Goal: Transaction & Acquisition: Purchase product/service

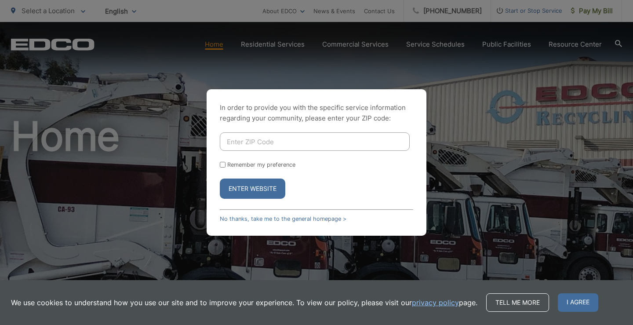
click at [276, 144] on input "Enter ZIP Code" at bounding box center [315, 141] width 190 height 18
type input "92028"
click at [260, 191] on button "Enter Website" at bounding box center [252, 188] width 65 height 20
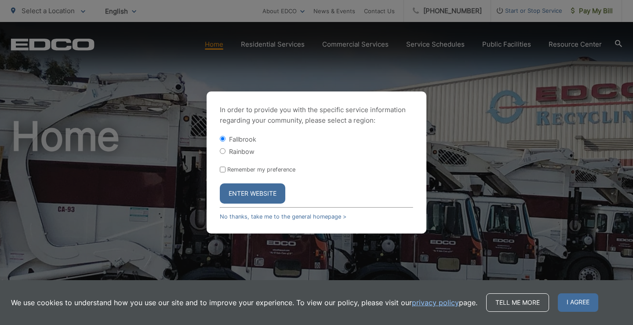
click at [248, 190] on button "Enter Website" at bounding box center [252, 193] width 65 height 20
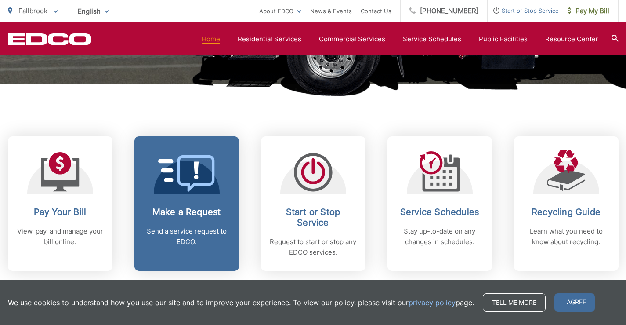
scroll to position [352, 0]
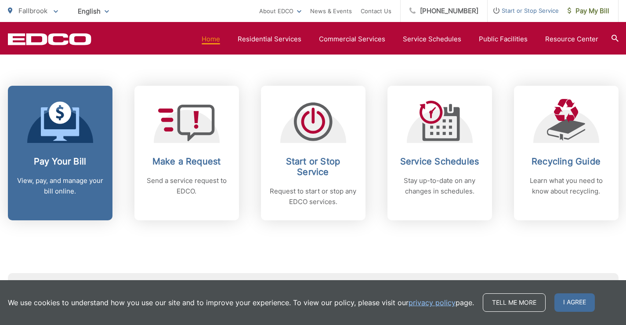
click at [61, 165] on h2 "Pay Your Bill" at bounding box center [60, 161] width 87 height 11
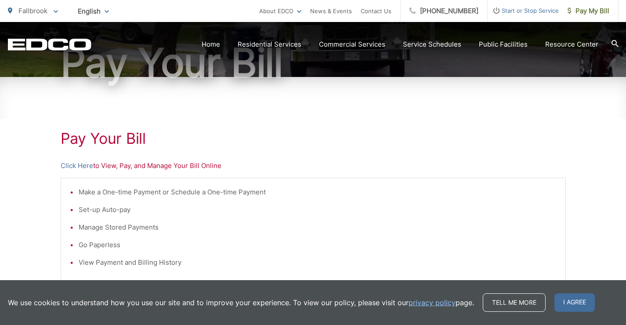
scroll to position [132, 0]
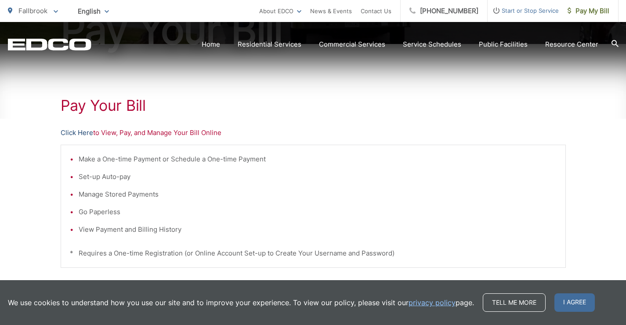
click at [82, 133] on link "Click Here" at bounding box center [77, 132] width 33 height 11
